Goal: Find specific page/section: Find specific page/section

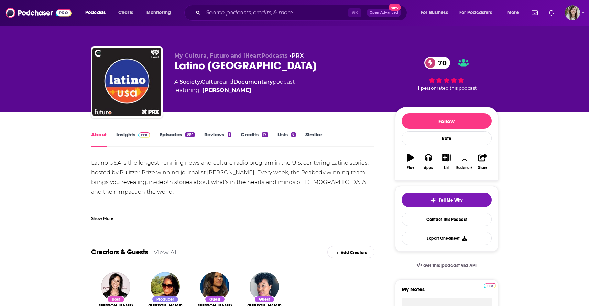
click at [172, 136] on link "Episodes 894" at bounding box center [177, 139] width 35 height 16
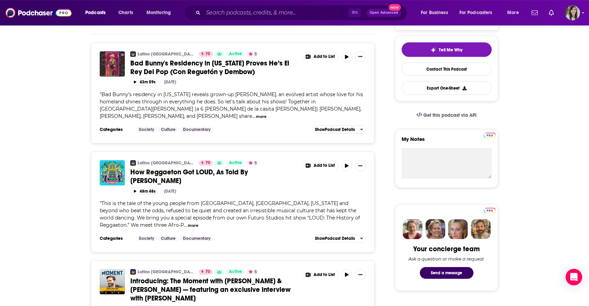
scroll to position [66, 0]
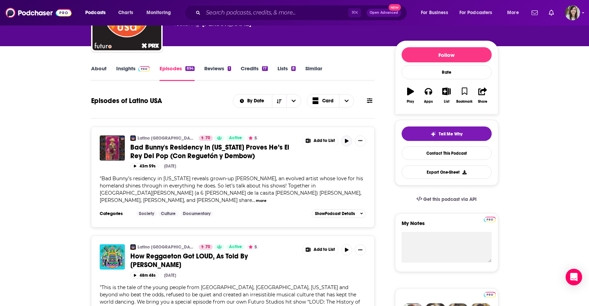
click at [349, 142] on icon "button" at bounding box center [346, 141] width 5 height 4
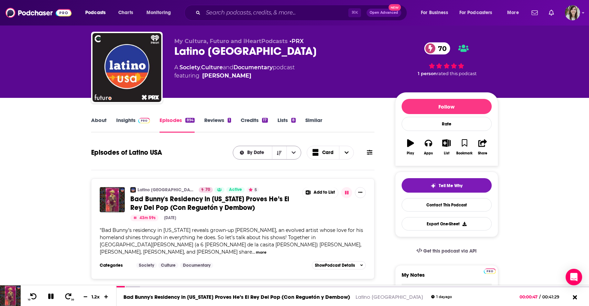
scroll to position [0, 0]
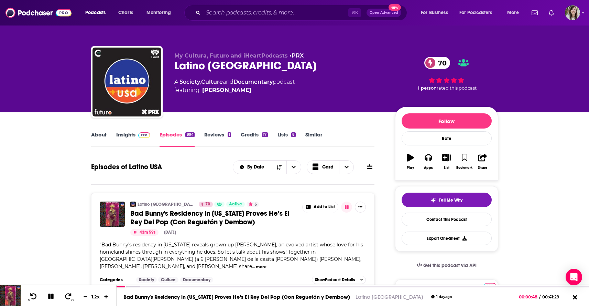
click at [372, 168] on icon at bounding box center [370, 166] width 6 height 5
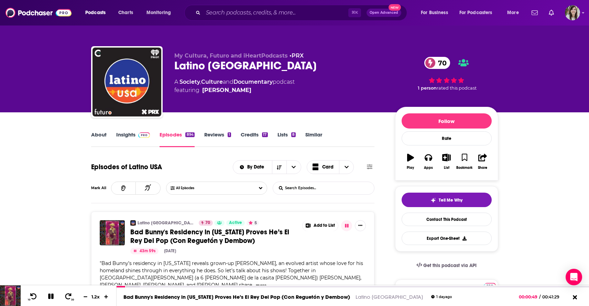
click at [319, 190] on input "List Search Input" at bounding box center [309, 188] width 72 height 12
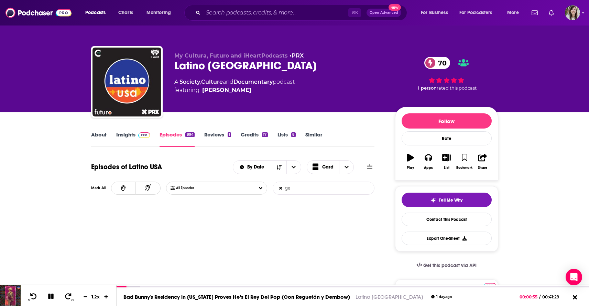
type input "g"
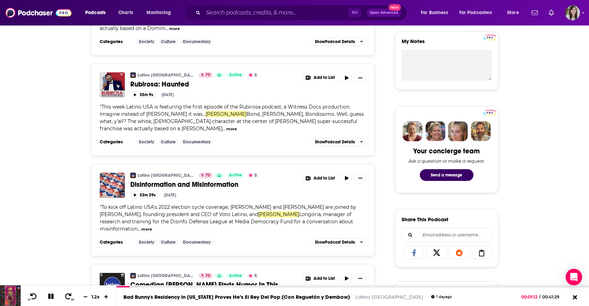
scroll to position [50, 0]
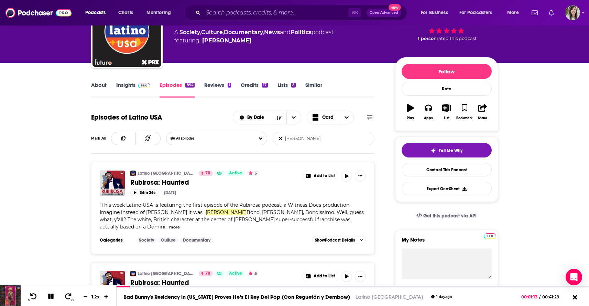
type input "[PERSON_NAME]"
click at [281, 139] on icon at bounding box center [280, 138] width 3 height 3
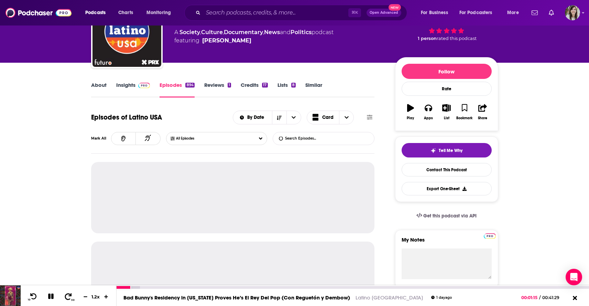
click at [64, 297] on icon at bounding box center [68, 295] width 9 height 7
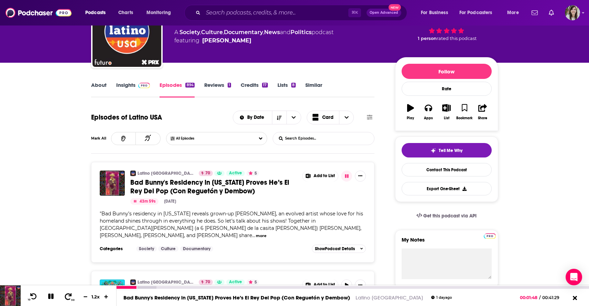
click at [64, 297] on icon at bounding box center [68, 295] width 9 height 7
click at [50, 298] on icon at bounding box center [51, 296] width 8 height 6
